Goal: Task Accomplishment & Management: Manage account settings

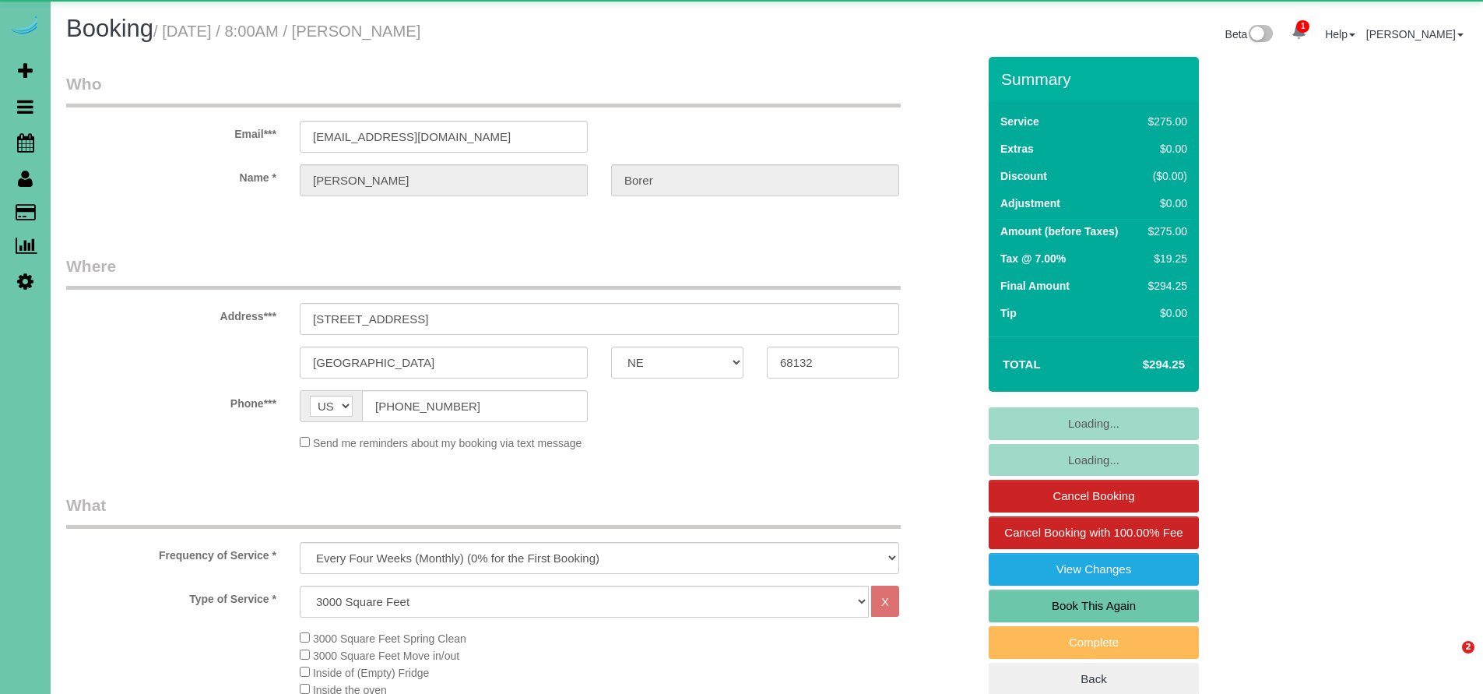
select select "NE"
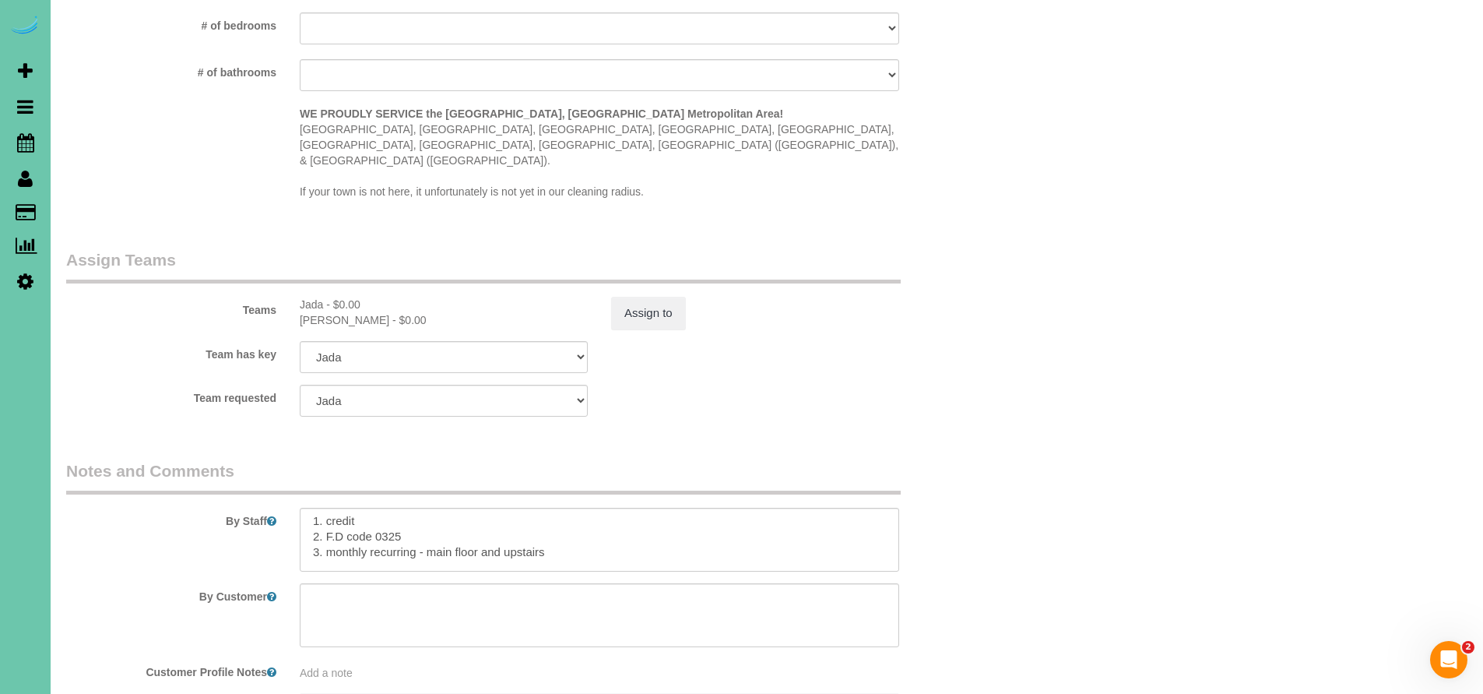
scroll to position [7, 0]
click at [418, 508] on textarea at bounding box center [599, 540] width 599 height 64
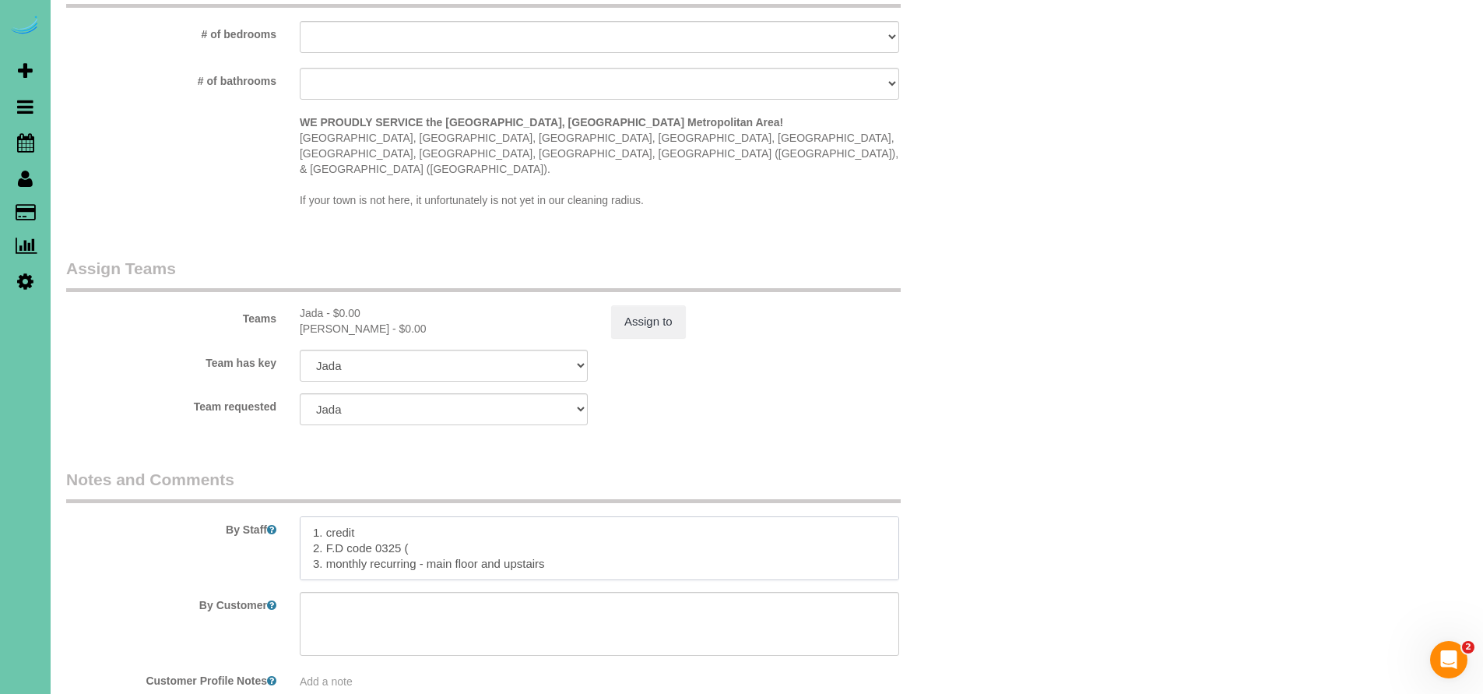
scroll to position [1444, 0]
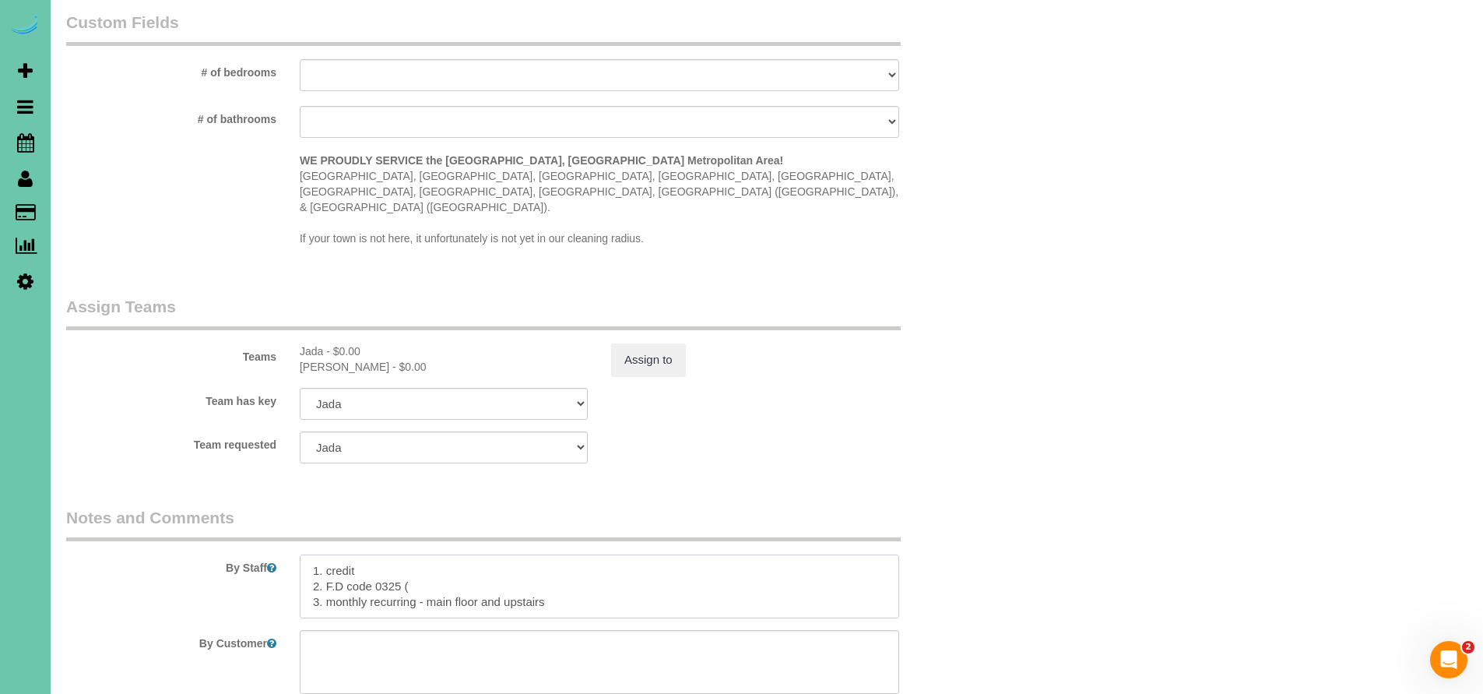
click at [311, 554] on textarea at bounding box center [599, 586] width 599 height 64
click at [318, 554] on textarea at bounding box center [599, 586] width 599 height 64
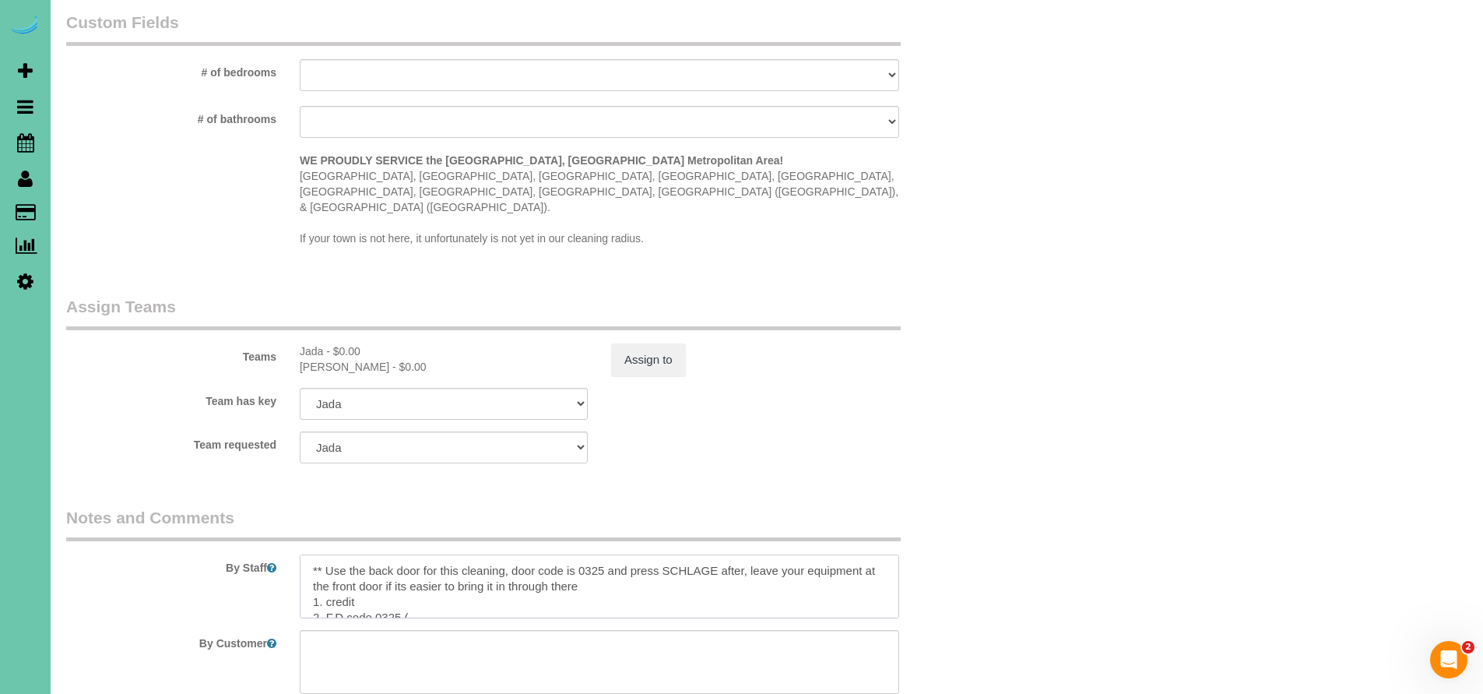
click at [508, 554] on textarea at bounding box center [599, 586] width 599 height 64
click at [661, 554] on textarea at bounding box center [599, 586] width 599 height 64
click at [676, 554] on textarea at bounding box center [599, 586] width 599 height 64
click at [394, 554] on textarea at bounding box center [599, 586] width 599 height 64
click at [771, 554] on textarea at bounding box center [599, 586] width 599 height 64
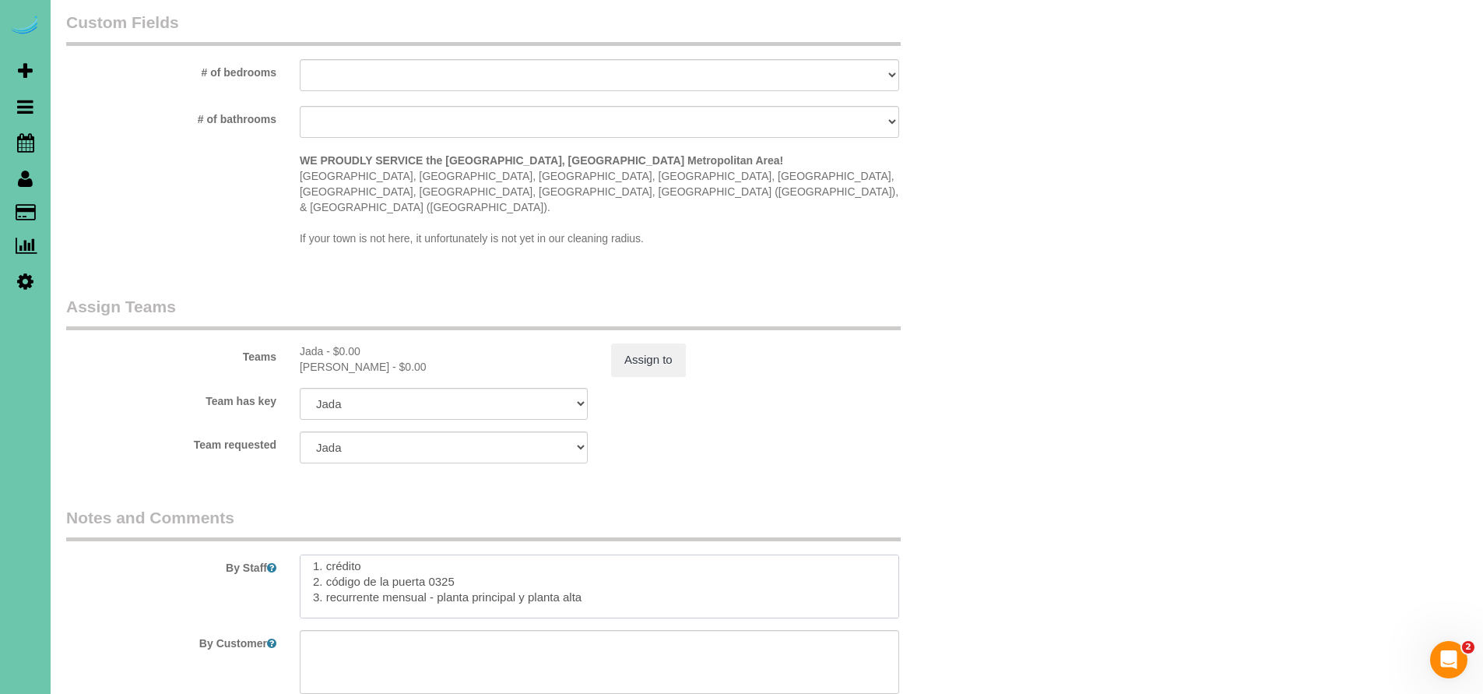
scroll to position [47, 0]
click at [419, 554] on textarea at bounding box center [599, 586] width 599 height 64
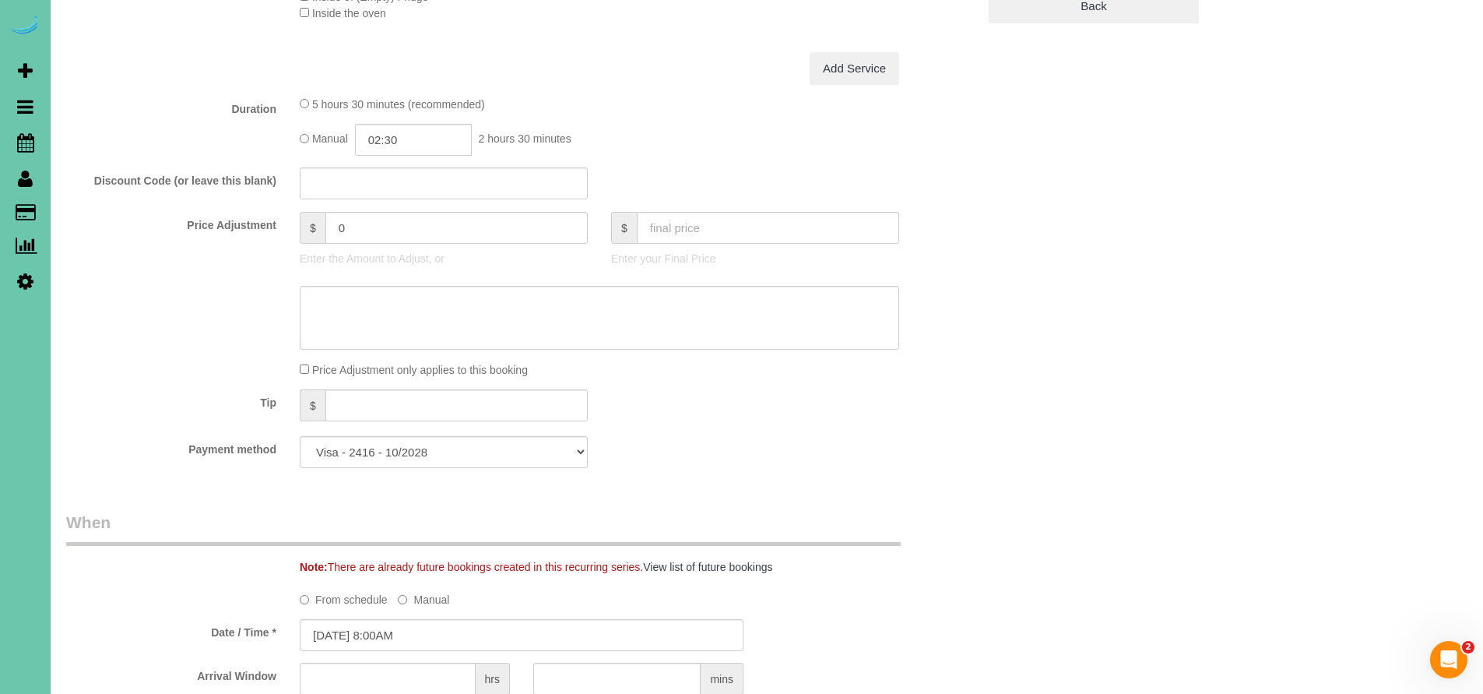
scroll to position [0, 0]
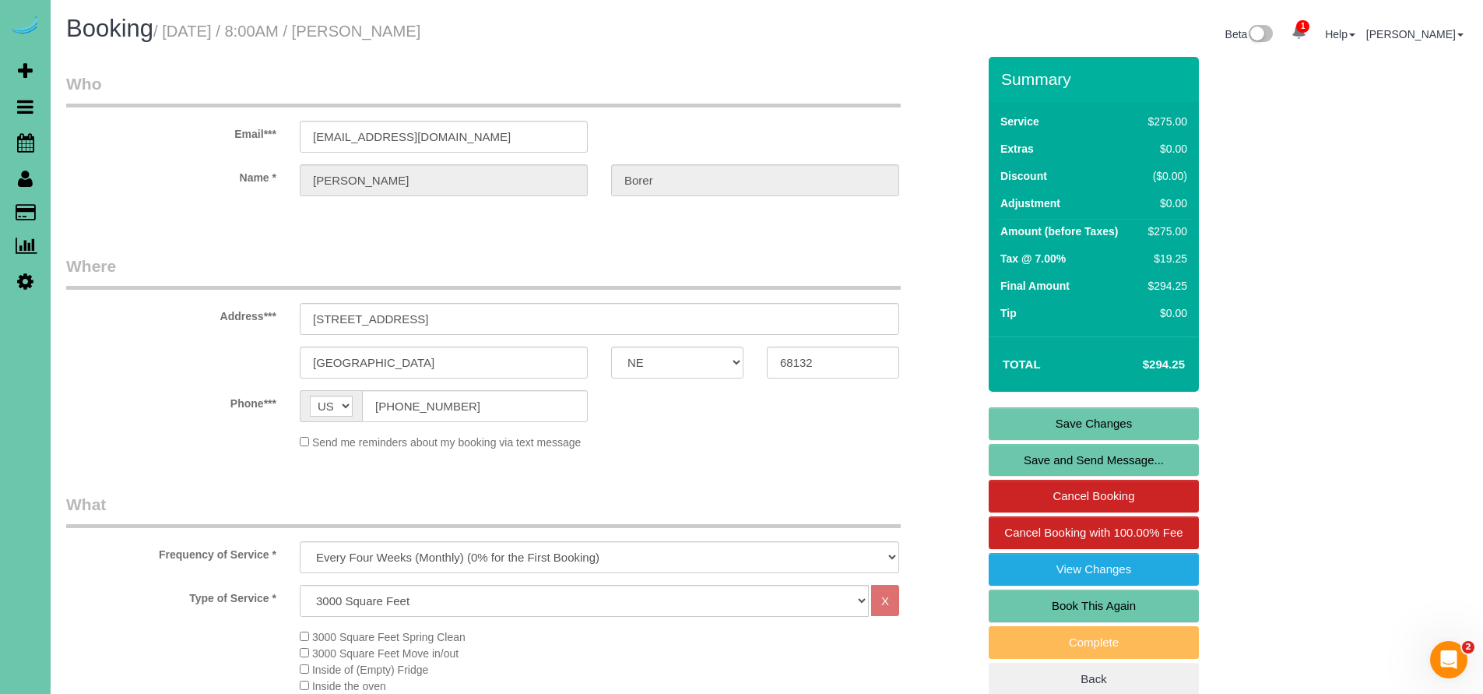
type textarea "** Use the back door for this cleaning 8/13/25, door code is 0325 and to lock t…"
click at [1092, 423] on link "Save Changes" at bounding box center [1094, 423] width 210 height 33
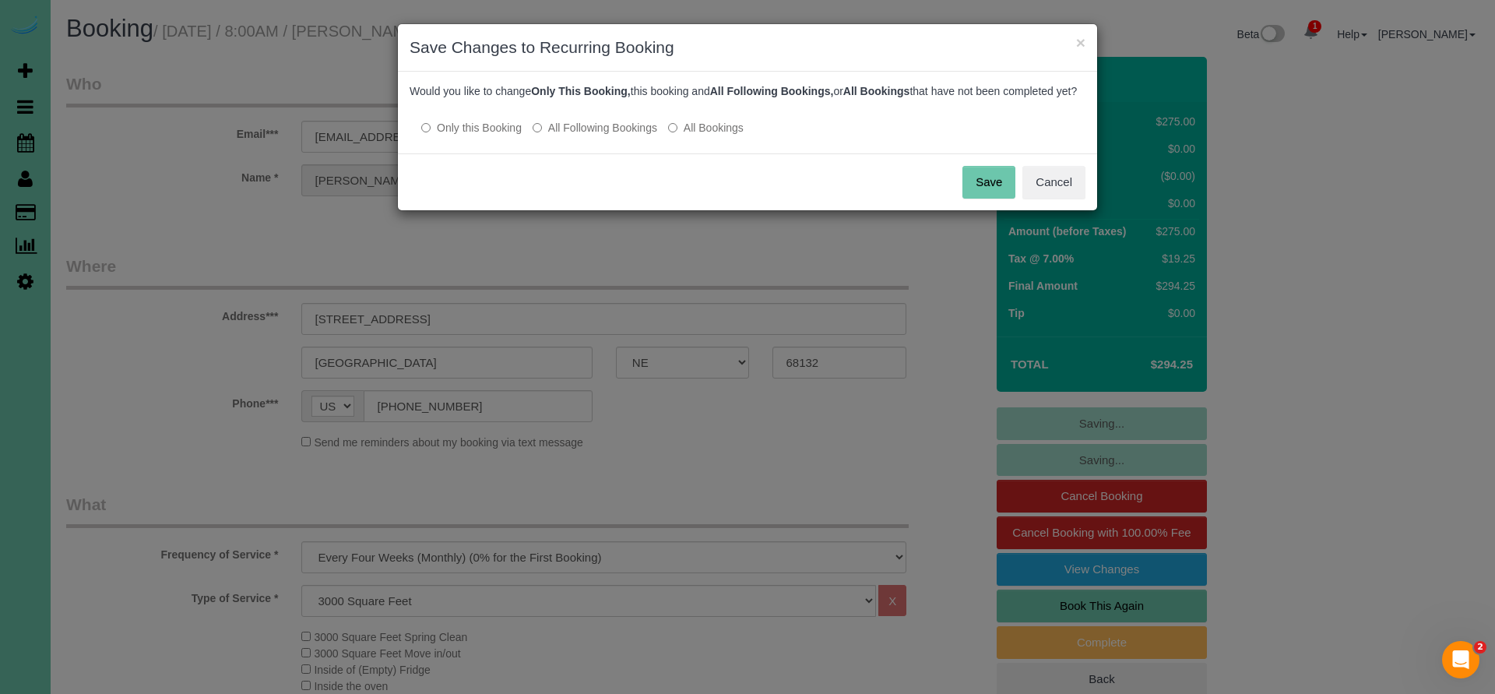
click at [988, 193] on button "Save" at bounding box center [988, 182] width 53 height 33
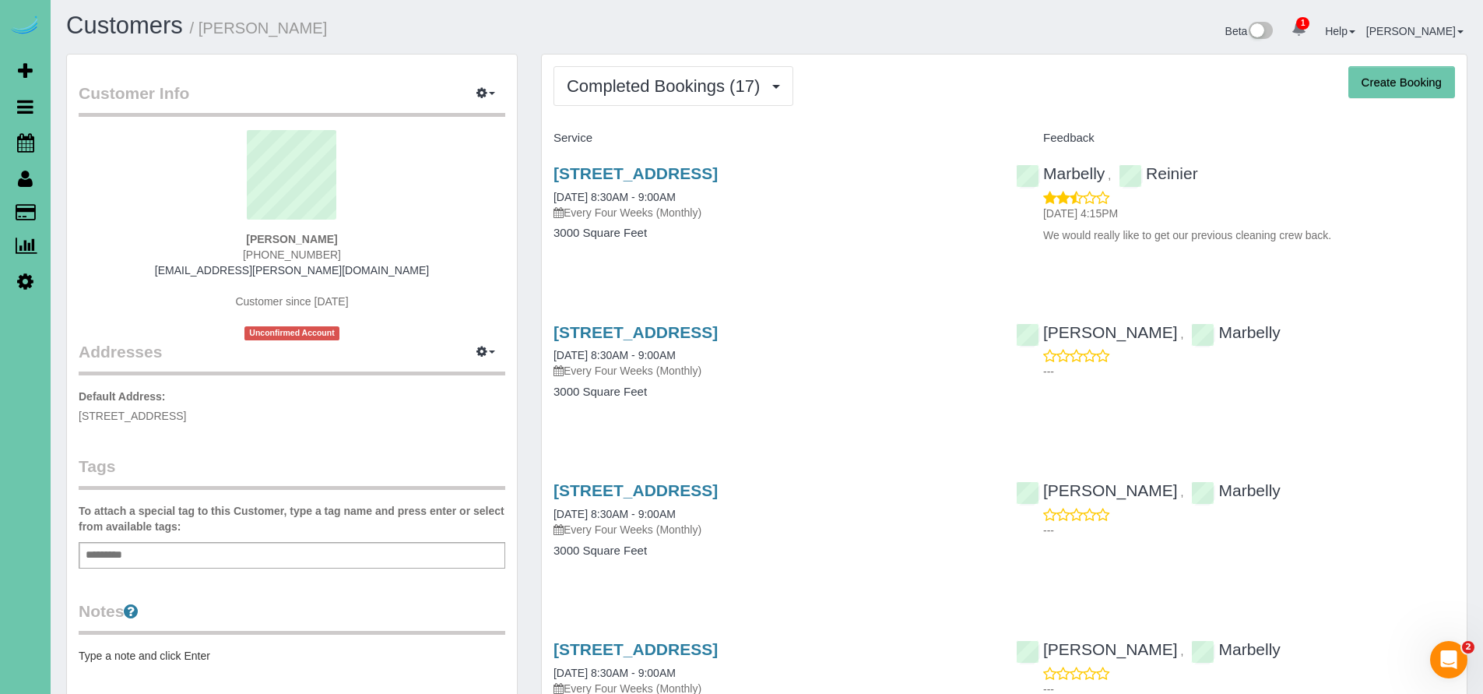
scroll to position [6, 0]
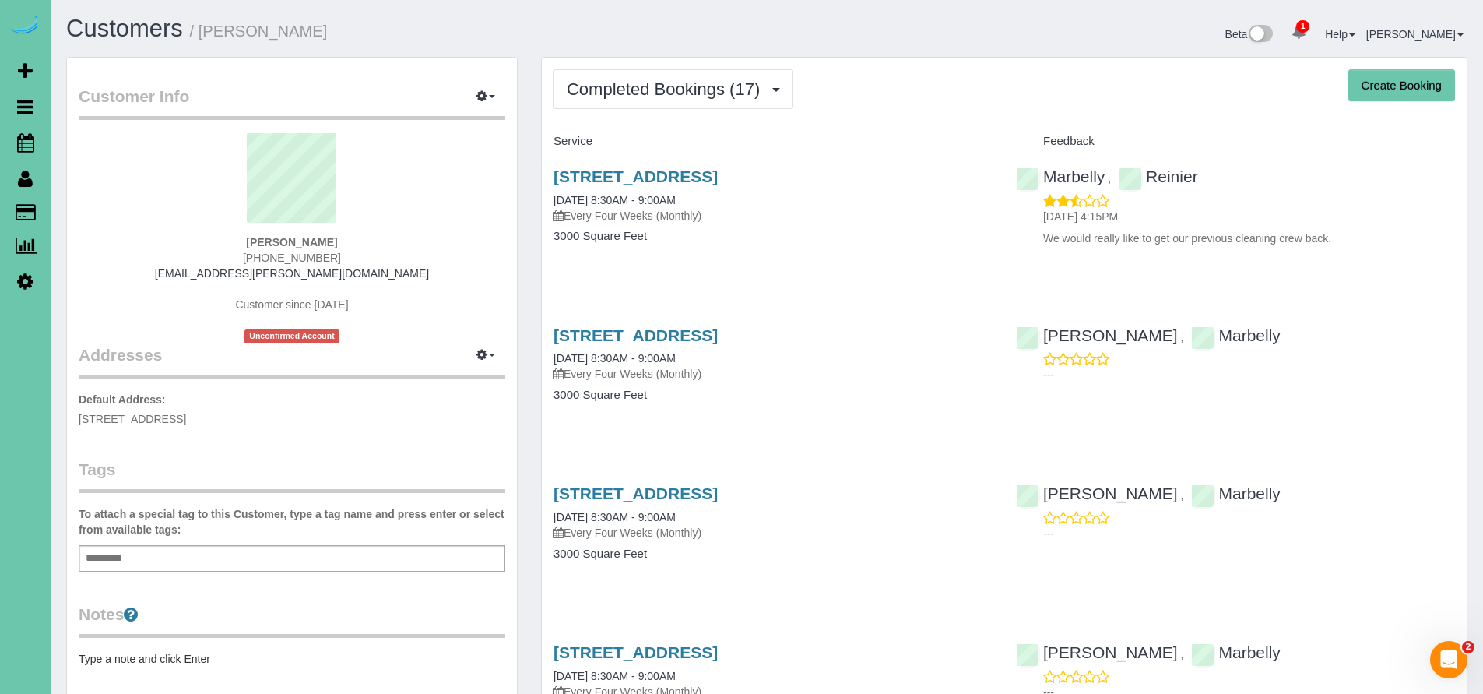
click at [648, 173] on link "[STREET_ADDRESS]" at bounding box center [635, 176] width 164 height 18
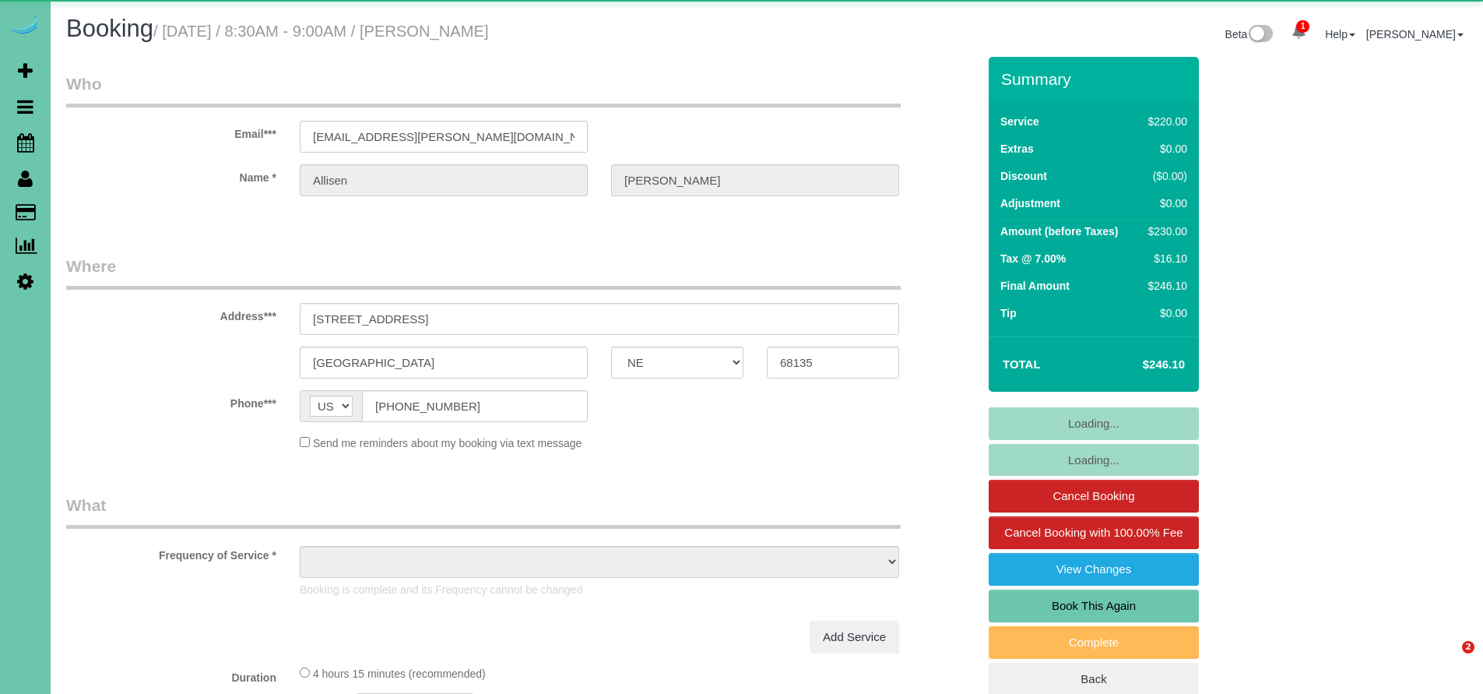
select select "NE"
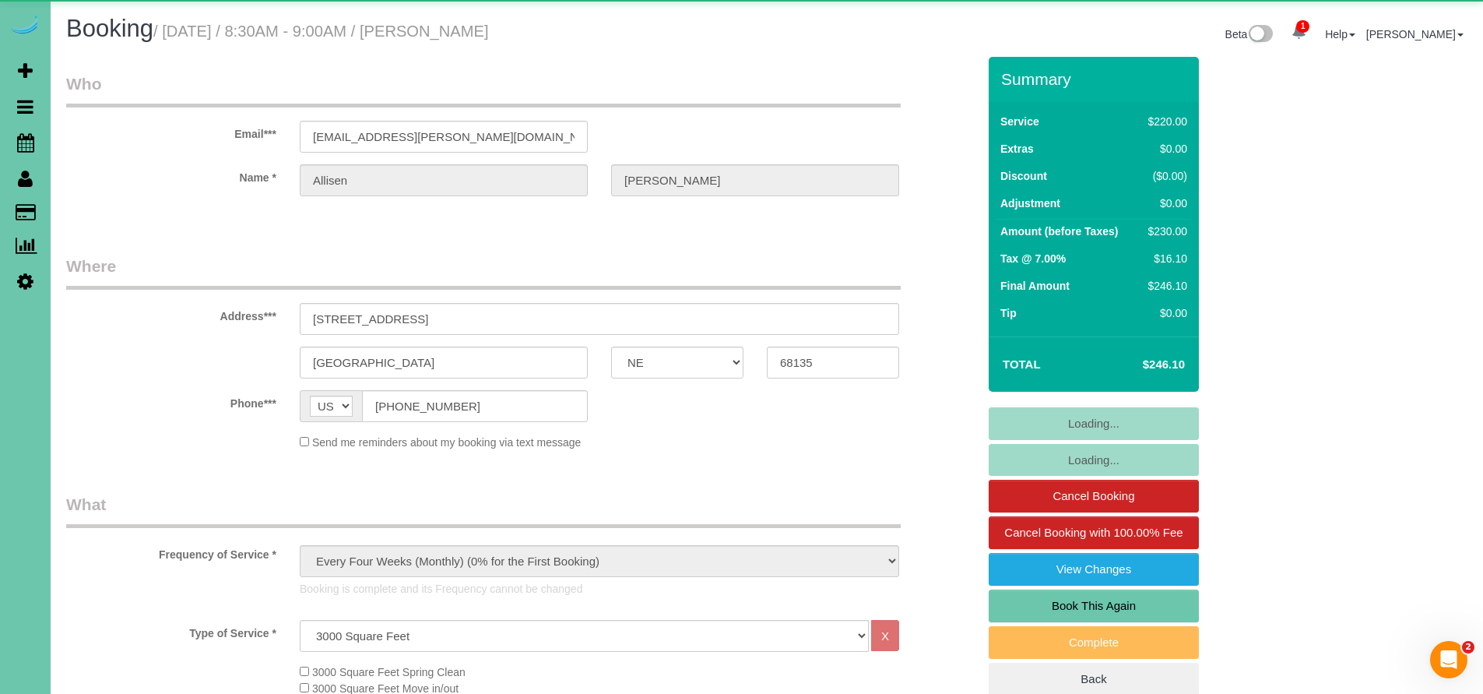
select select "object:726"
